Goal: Task Accomplishment & Management: Manage account settings

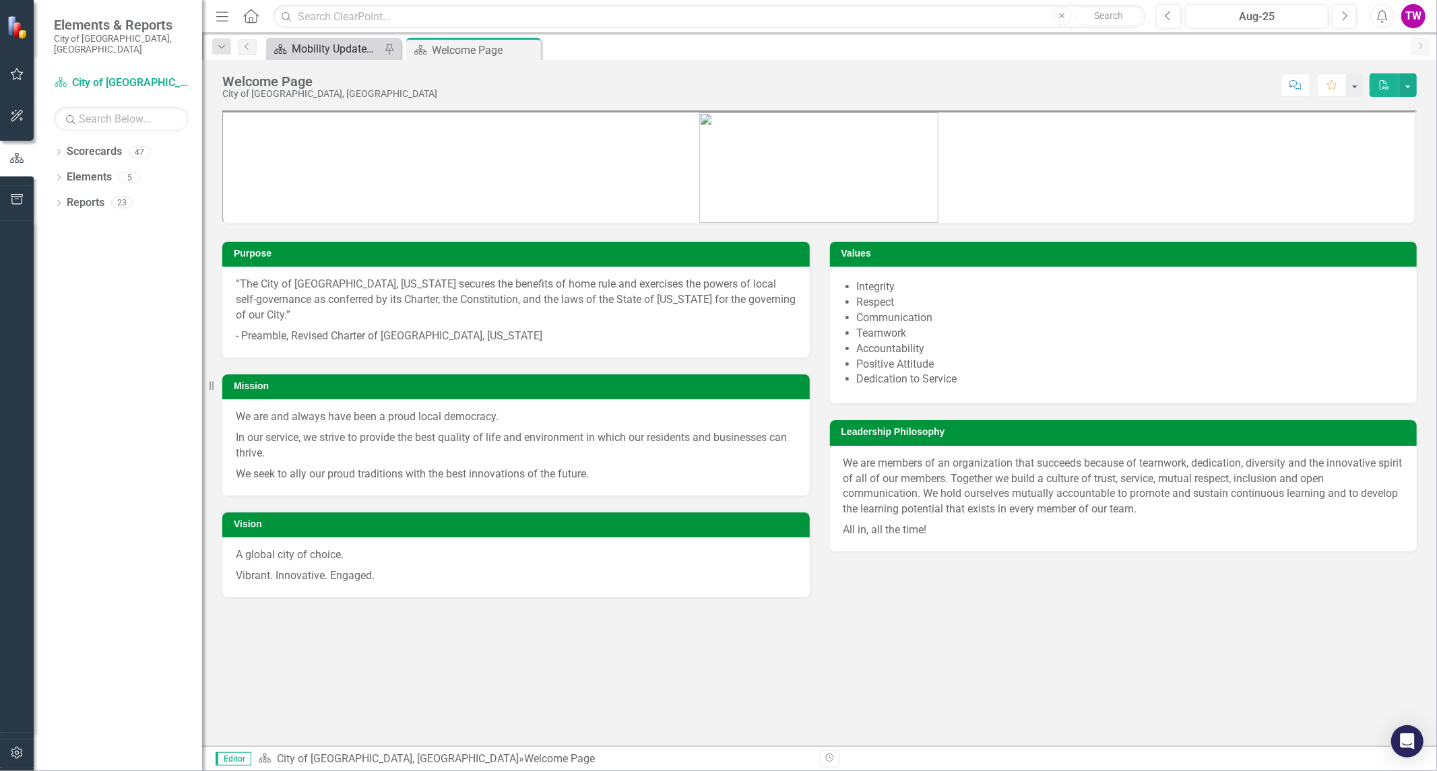
click at [353, 45] on div "Mobility Updates & News" at bounding box center [336, 48] width 89 height 17
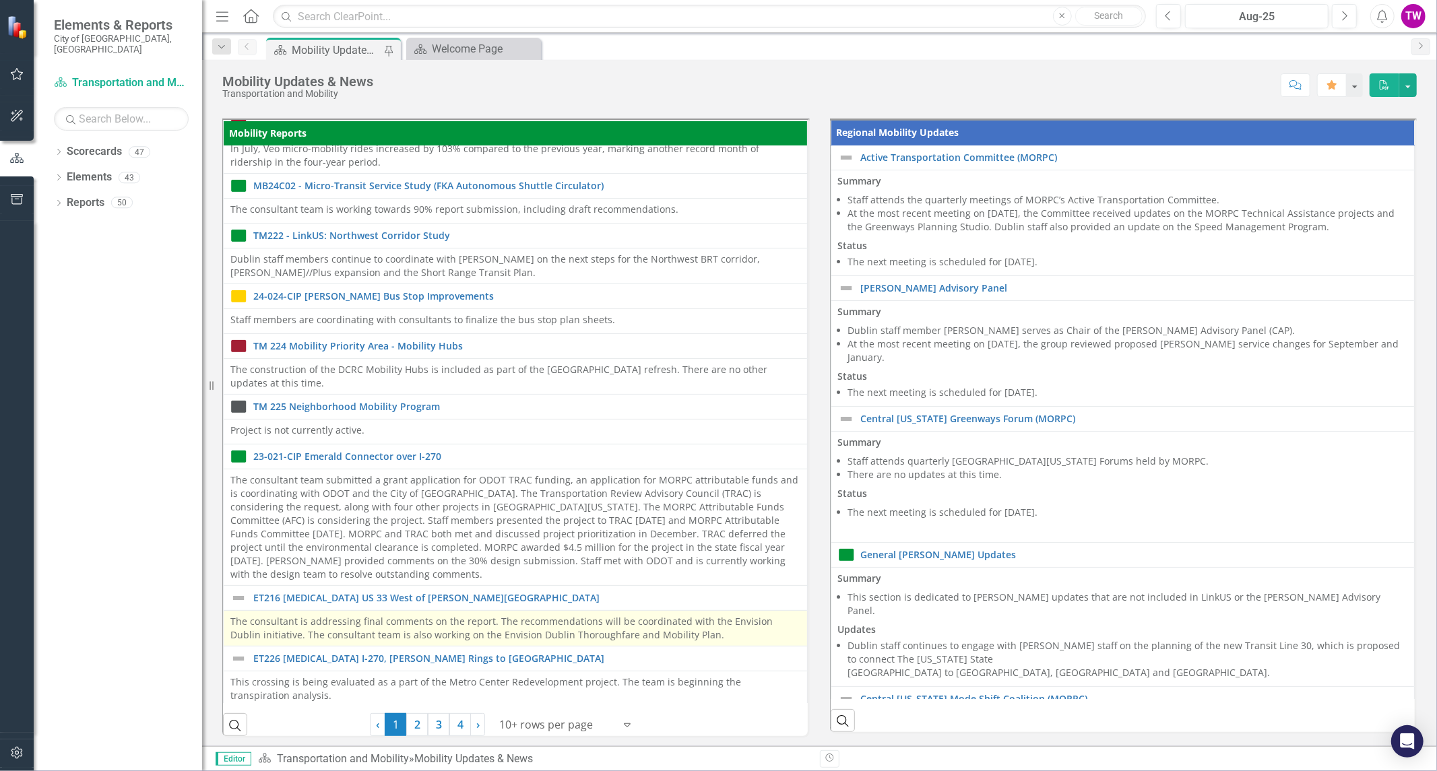
scroll to position [75, 0]
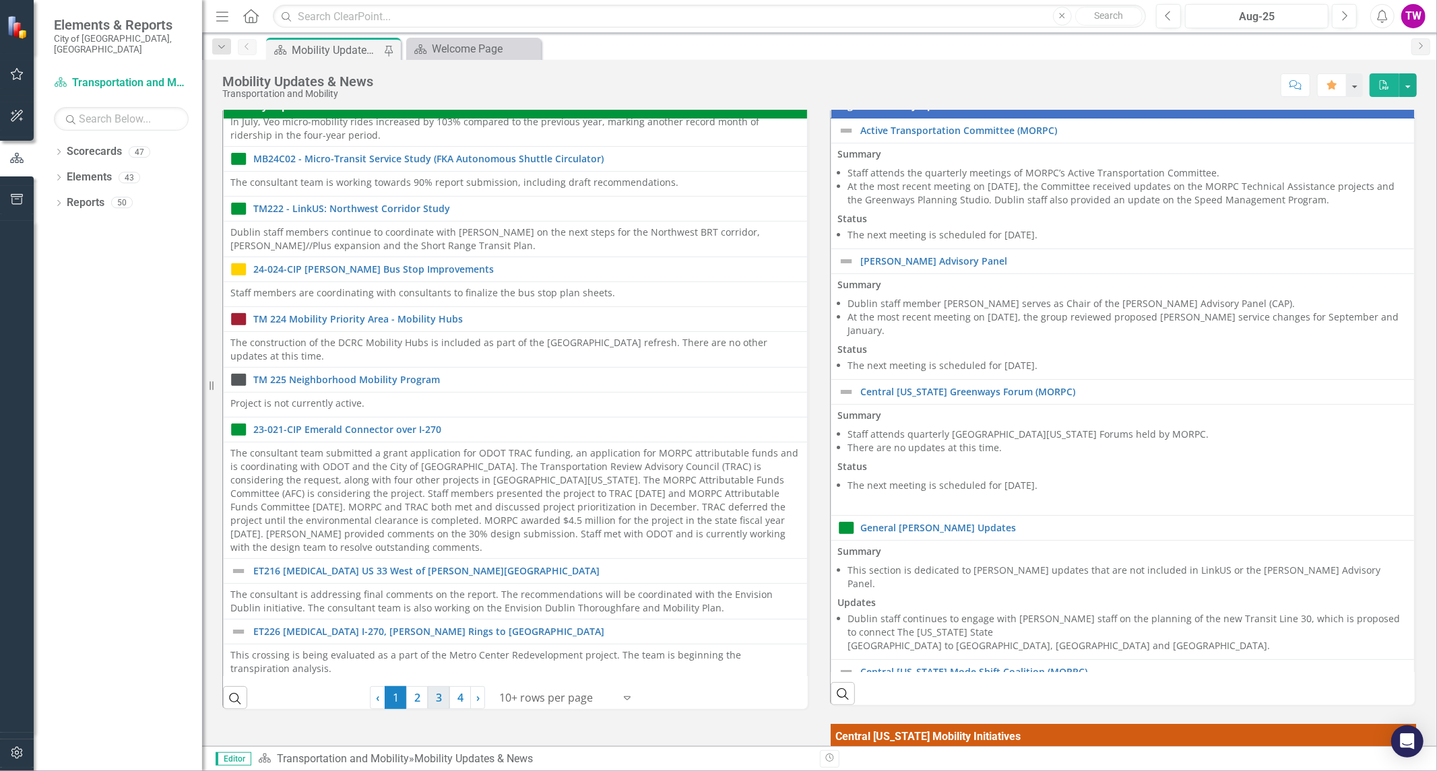
click at [429, 694] on link "3" at bounding box center [439, 698] width 22 height 23
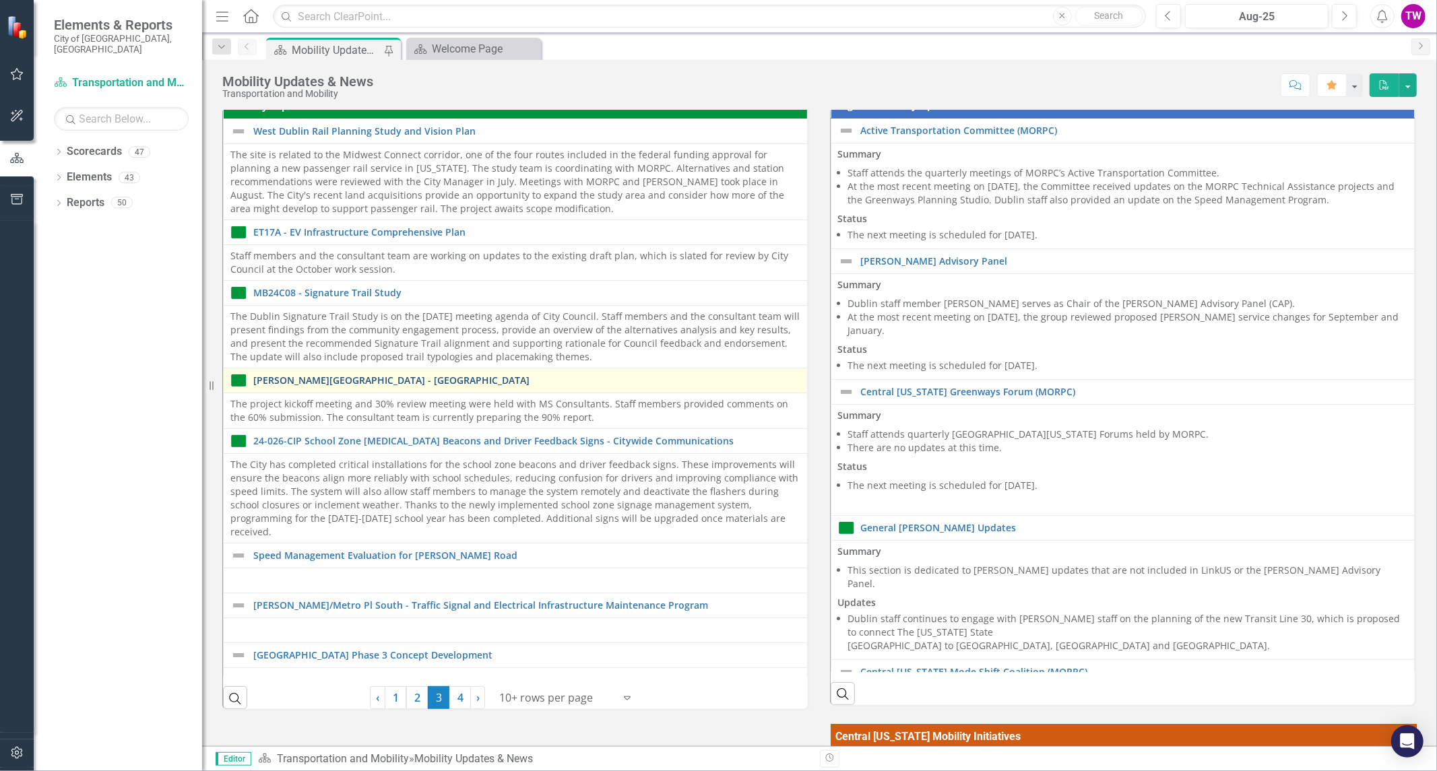
click at [494, 383] on link "[PERSON_NAME][GEOGRAPHIC_DATA] - [GEOGRAPHIC_DATA]" at bounding box center [526, 380] width 547 height 10
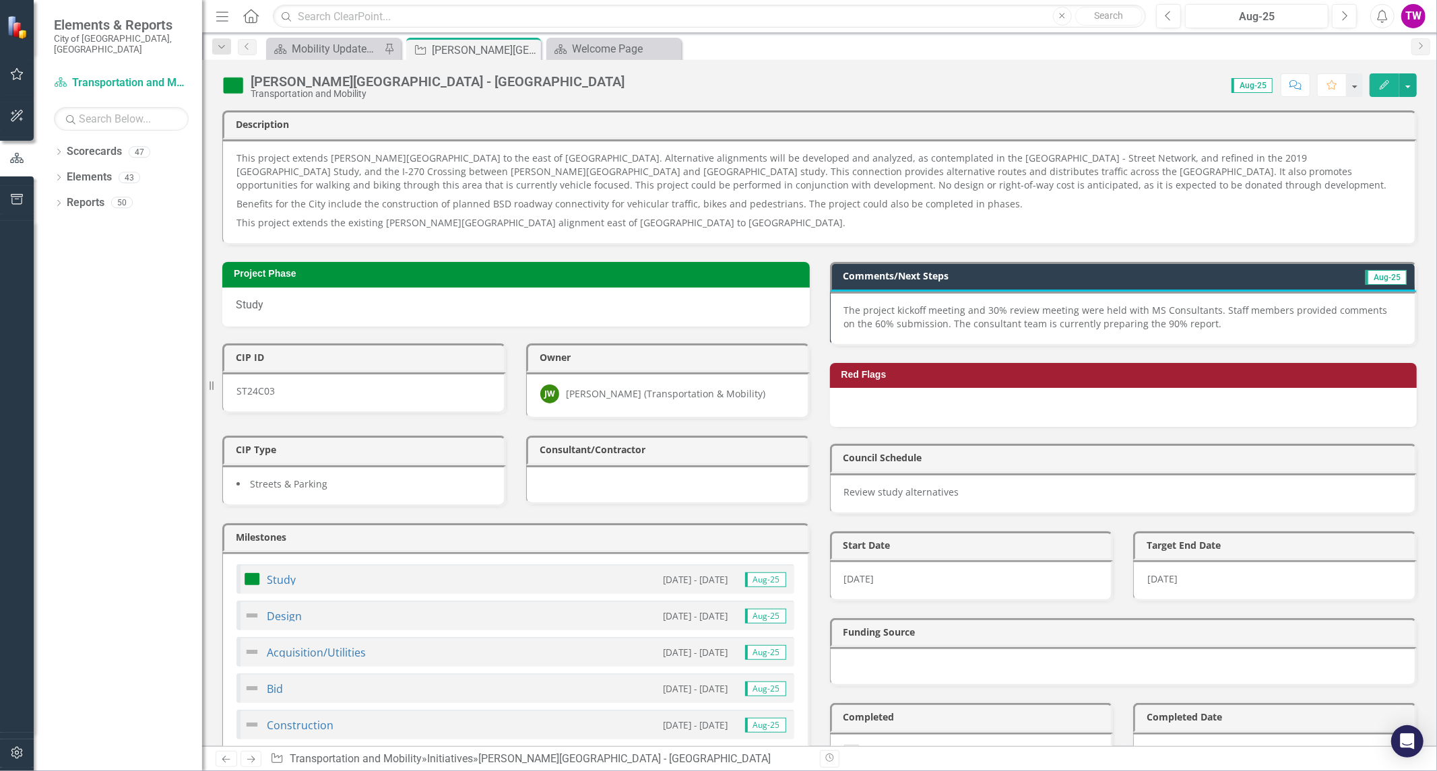
click at [1222, 307] on p "The project kickoff meeting and 30% review meeting were held with MS Consultant…" at bounding box center [1123, 317] width 558 height 27
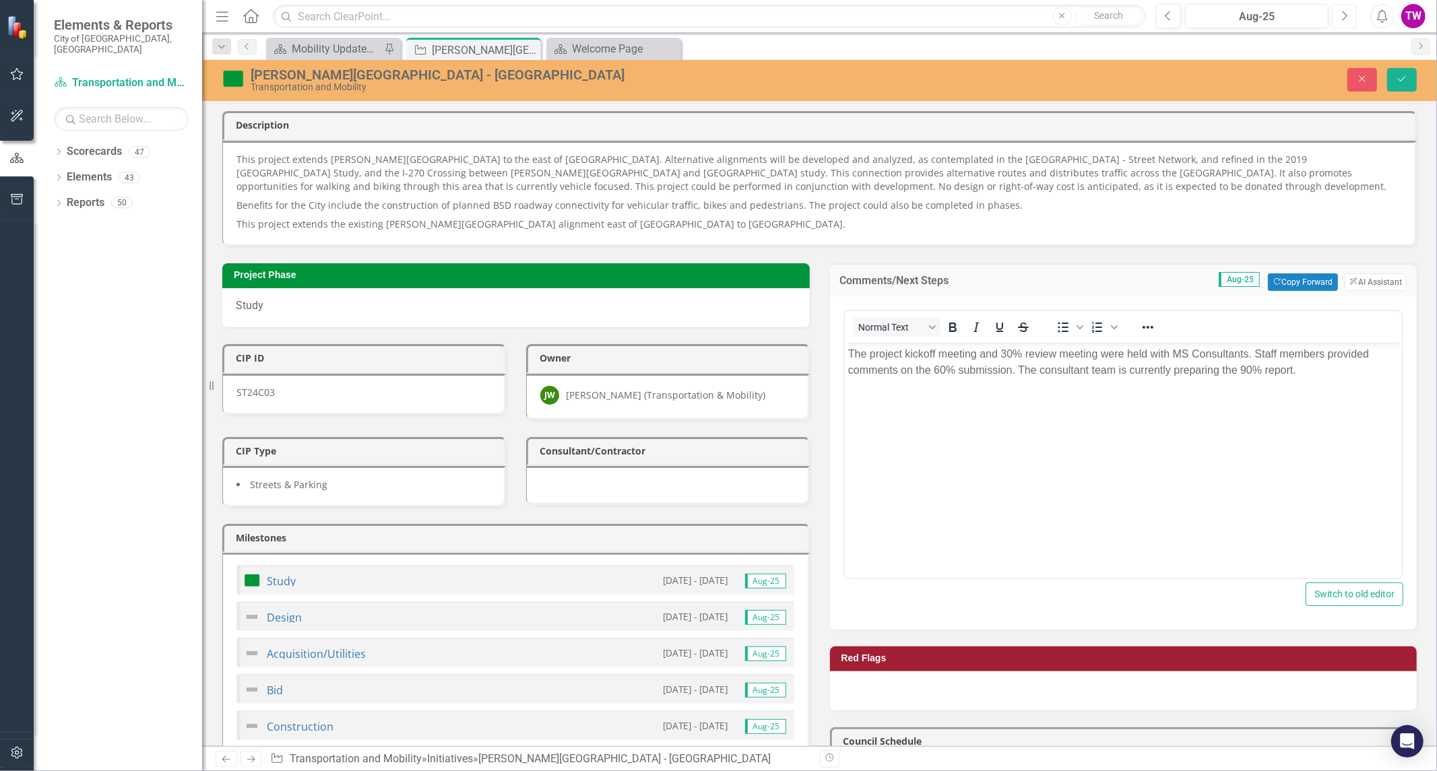
click at [1350, 22] on button "Next" at bounding box center [1344, 16] width 25 height 24
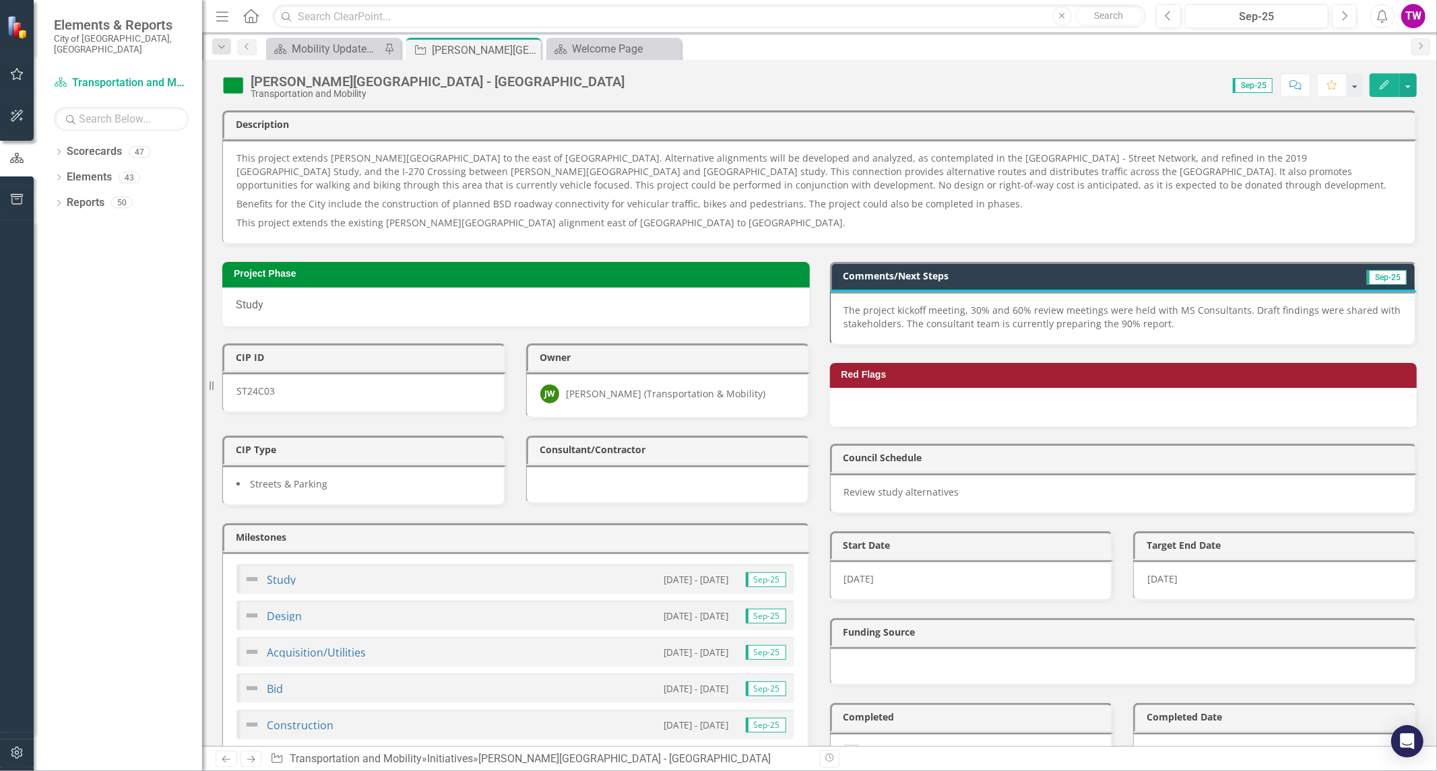
click at [1236, 340] on div "The project kickoff meeting, 30% and 60% review meetings were held with MS Cons…" at bounding box center [1123, 319] width 587 height 55
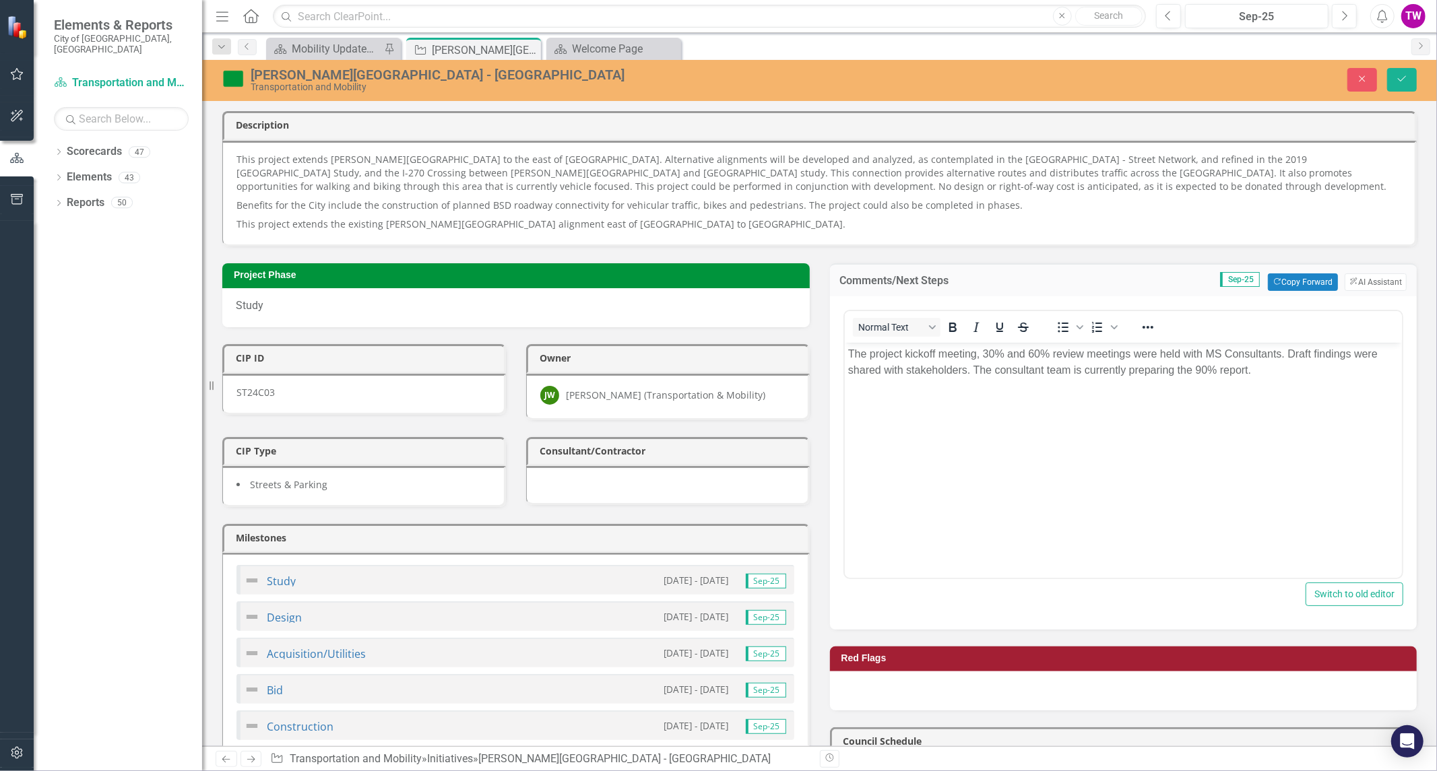
click at [946, 368] on p "The project kickoff meeting, 30% and 60% review meetings were held with MS Cons…" at bounding box center [1123, 362] width 551 height 32
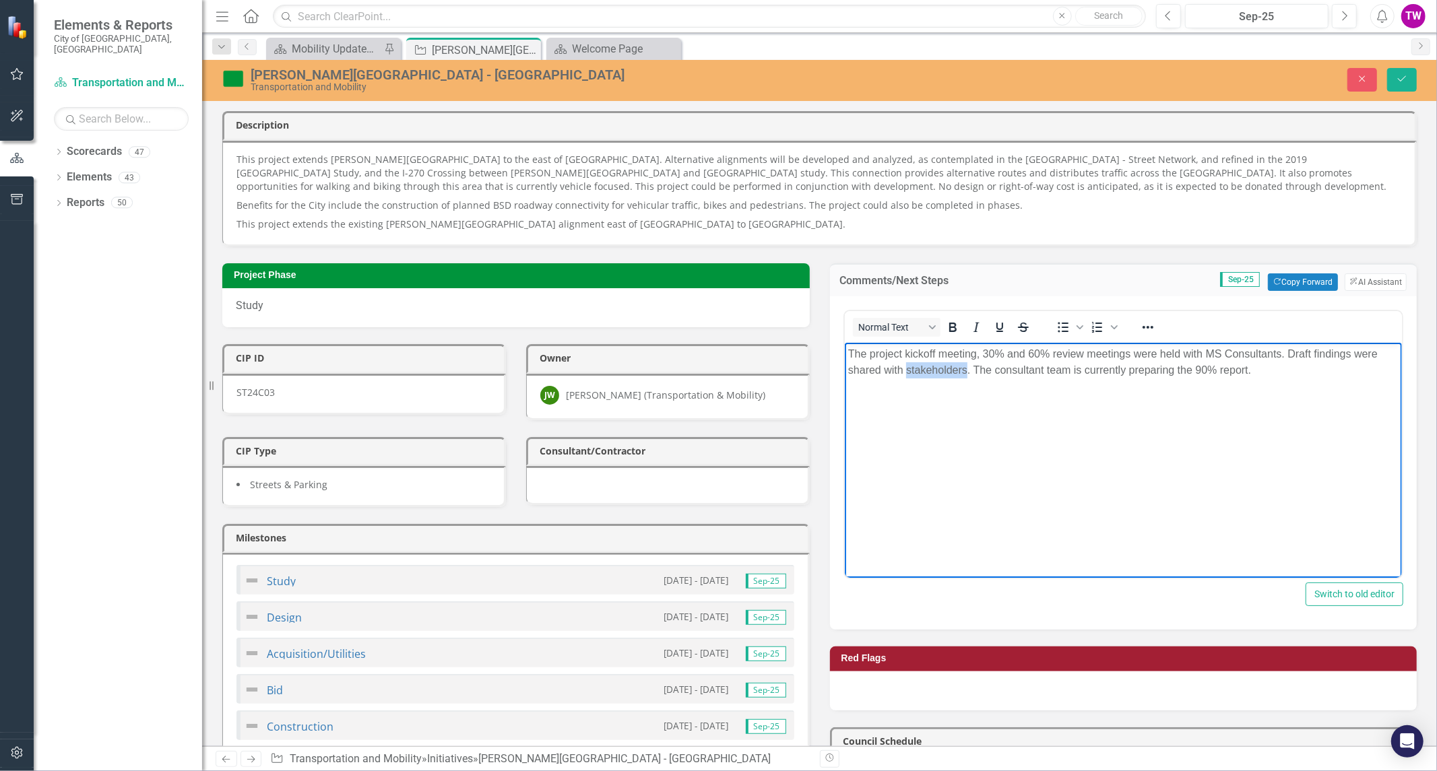
click at [946, 368] on p "The project kickoff meeting, 30% and 60% review meetings were held with MS Cons…" at bounding box center [1123, 362] width 551 height 32
drag, startPoint x: 1287, startPoint y: 350, endPoint x: 1212, endPoint y: 361, distance: 76.2
click at [1287, 350] on p "The project kickoff meeting, 30% and 60% review meetings were held with MS Cons…" at bounding box center [1123, 362] width 551 height 32
click at [924, 368] on p "The project kickoff meeting, 30% and 60% review meetings were held with MS Cons…" at bounding box center [1123, 362] width 551 height 32
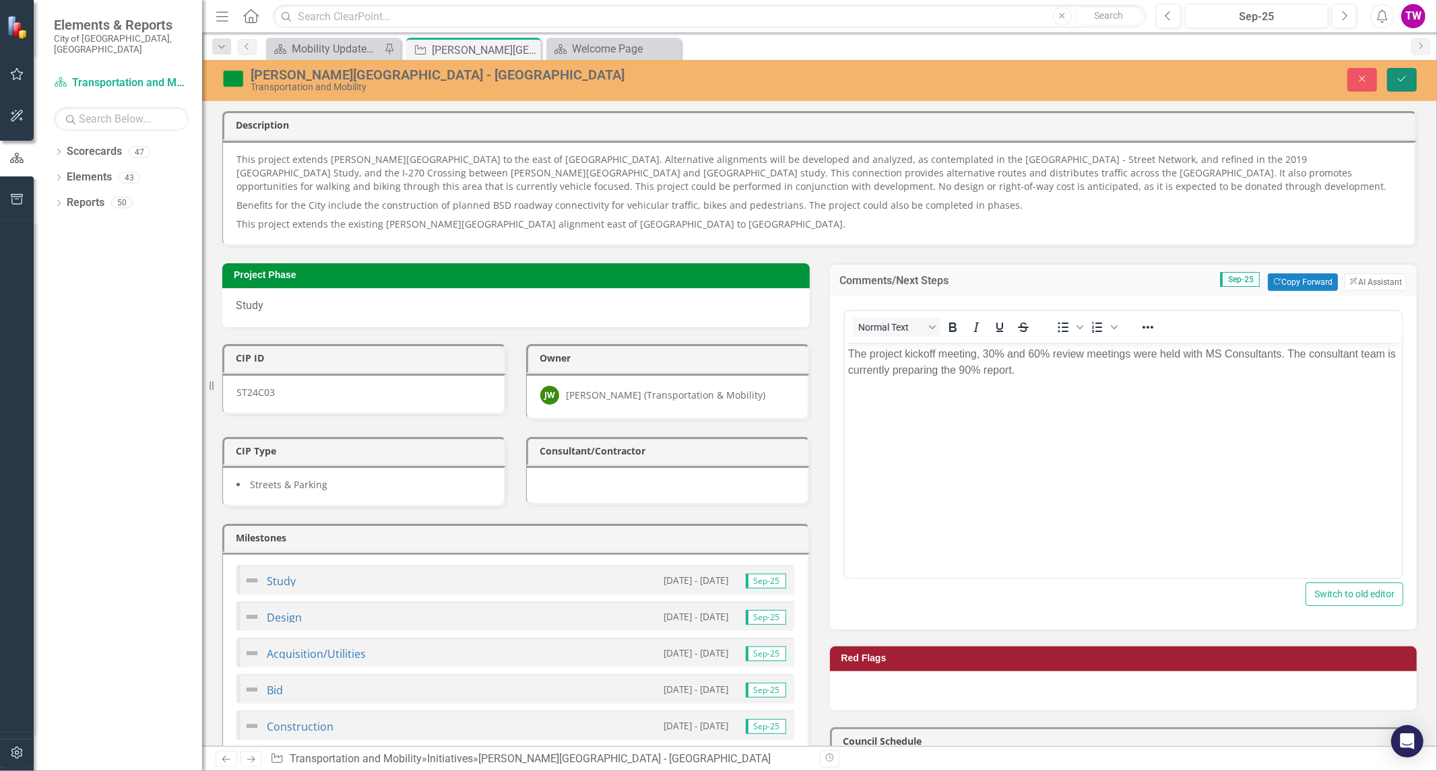
click at [1406, 72] on button "Save" at bounding box center [1402, 80] width 30 height 24
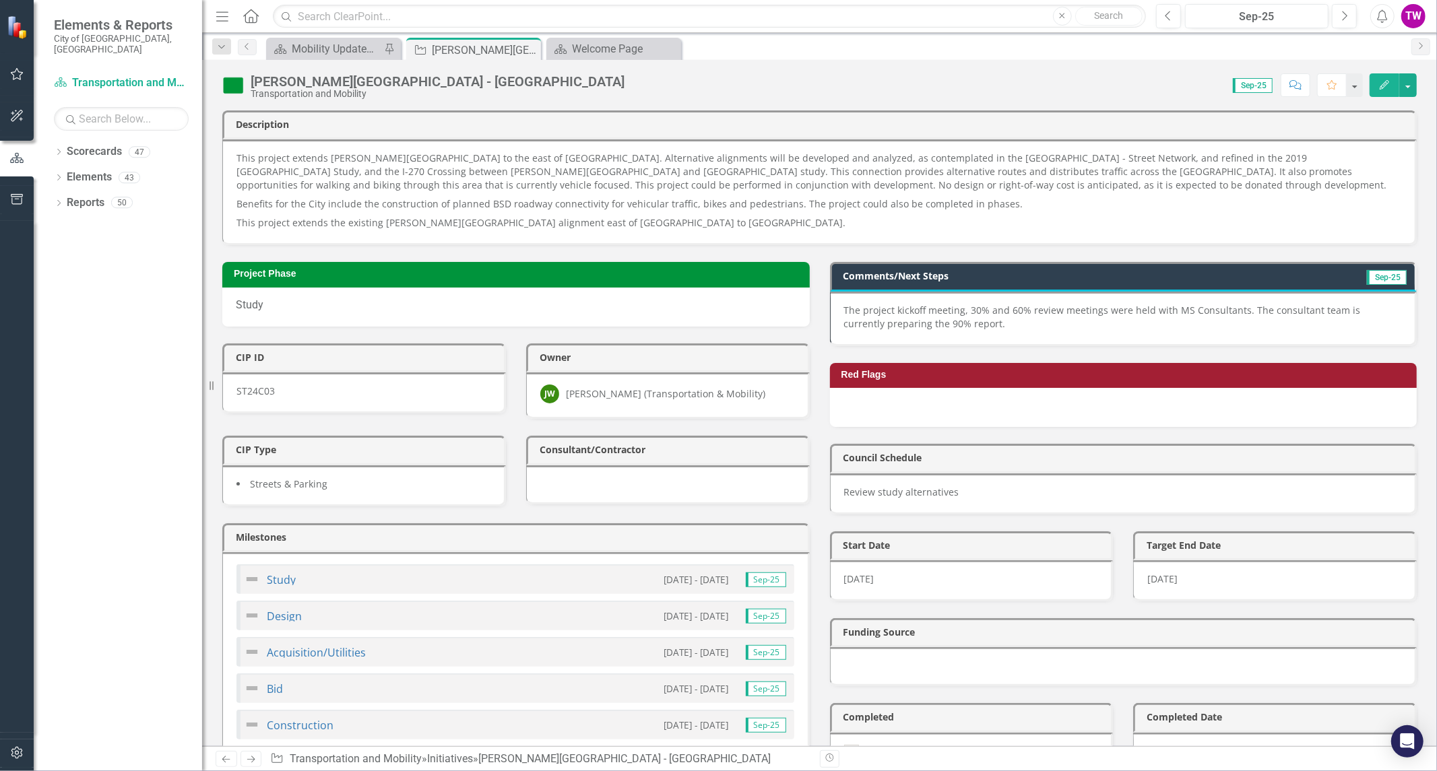
click at [1238, 311] on p "The project kickoff meeting, 30% and 60% review meetings were held with MS Cons…" at bounding box center [1123, 317] width 558 height 27
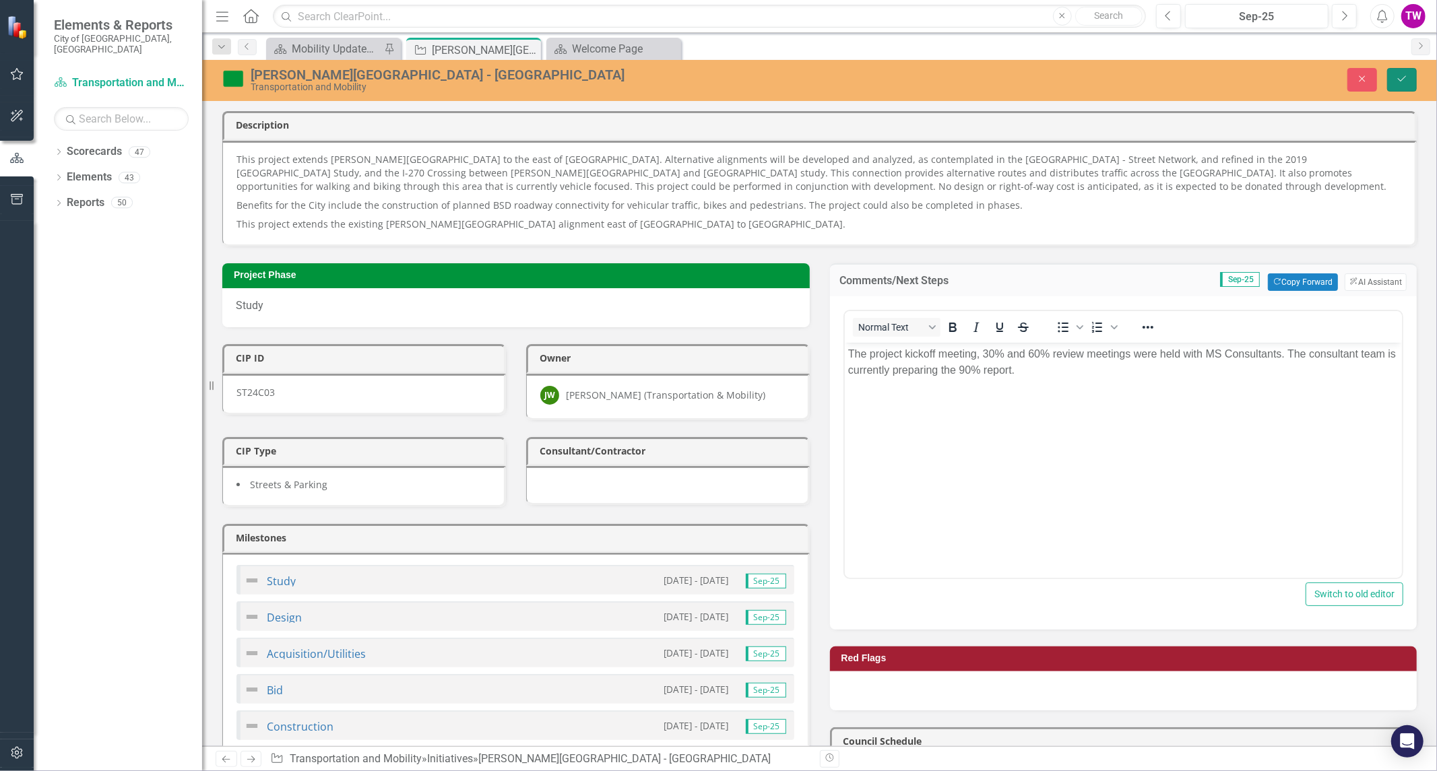
click at [1405, 77] on icon "submit" at bounding box center [1402, 78] width 8 height 5
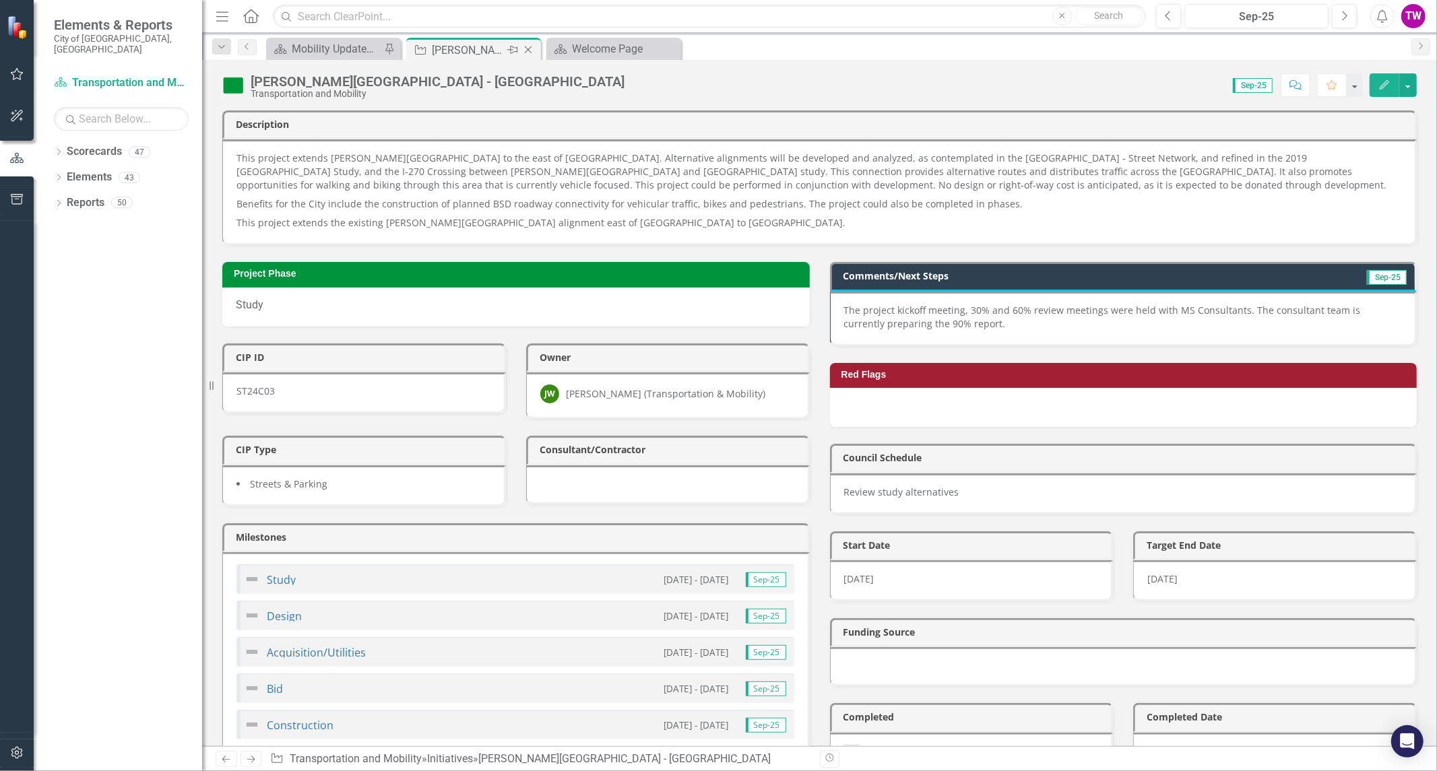
click at [533, 49] on icon "Close" at bounding box center [527, 49] width 13 height 11
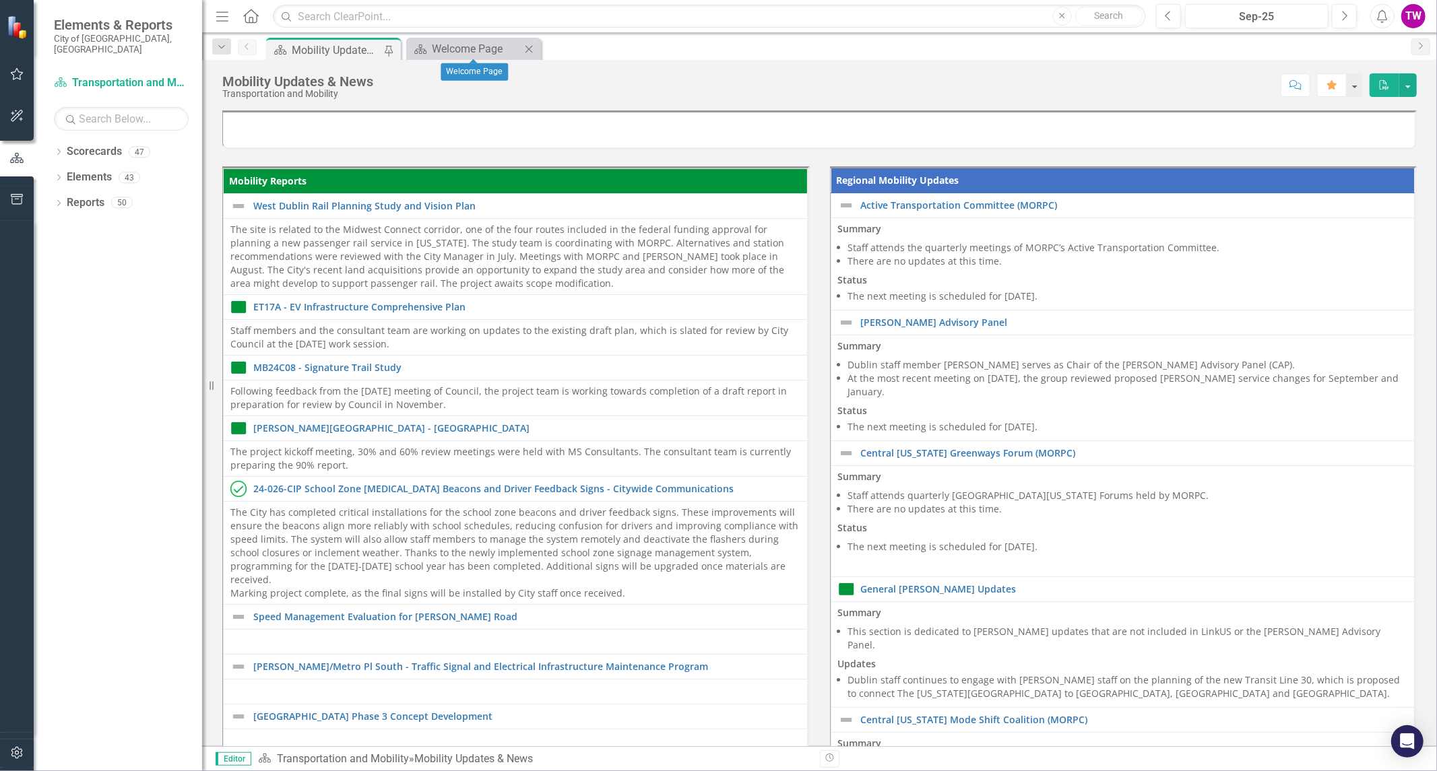
click at [532, 51] on icon "Close" at bounding box center [528, 49] width 13 height 11
